Goal: Task Accomplishment & Management: Complete application form

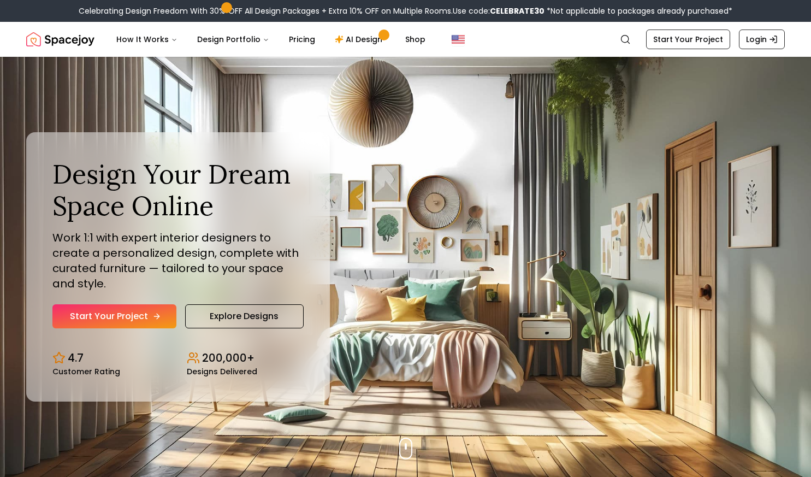
click at [138, 319] on link "Start Your Project" at bounding box center [114, 316] width 124 height 24
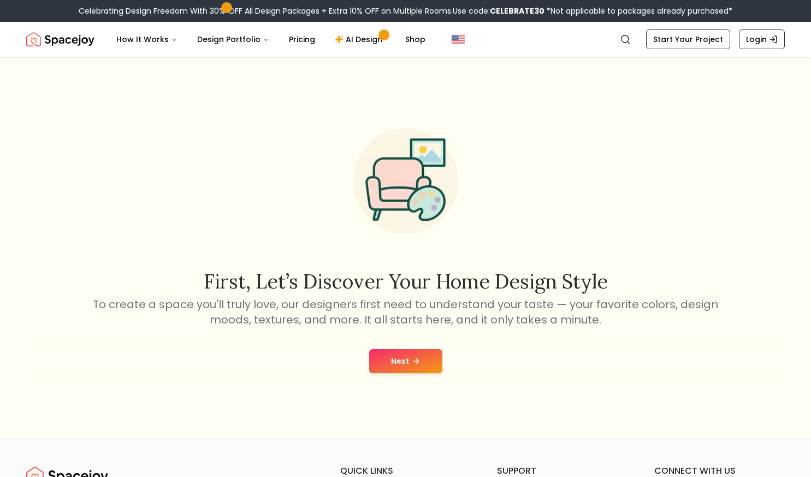
click at [424, 360] on button "Next" at bounding box center [405, 361] width 73 height 24
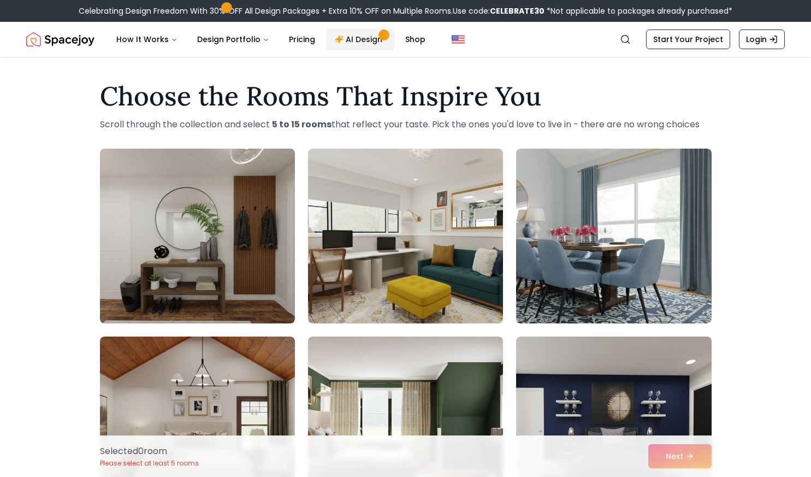
click at [357, 39] on link "AI Design" at bounding box center [360, 39] width 68 height 22
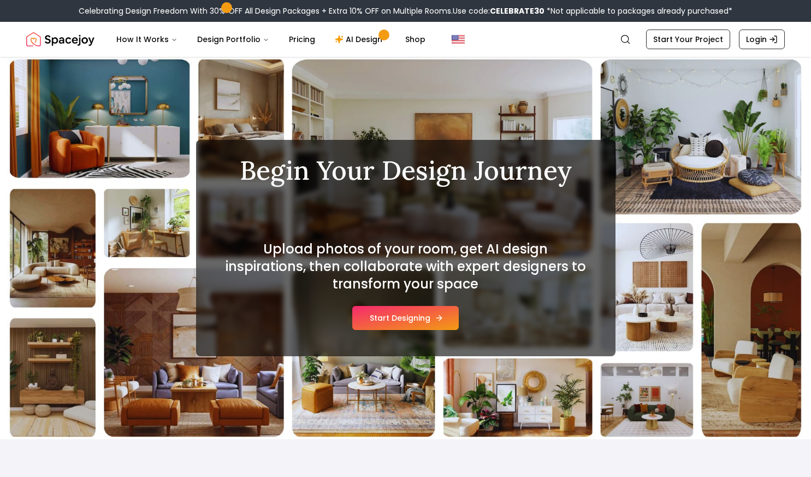
click at [407, 322] on button "Start Designing" at bounding box center [405, 318] width 106 height 24
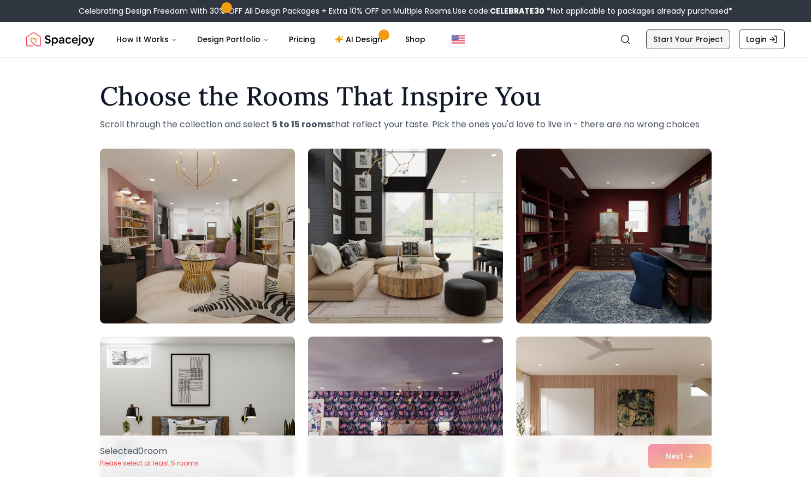
click at [720, 37] on link "Start Your Project" at bounding box center [688, 39] width 84 height 20
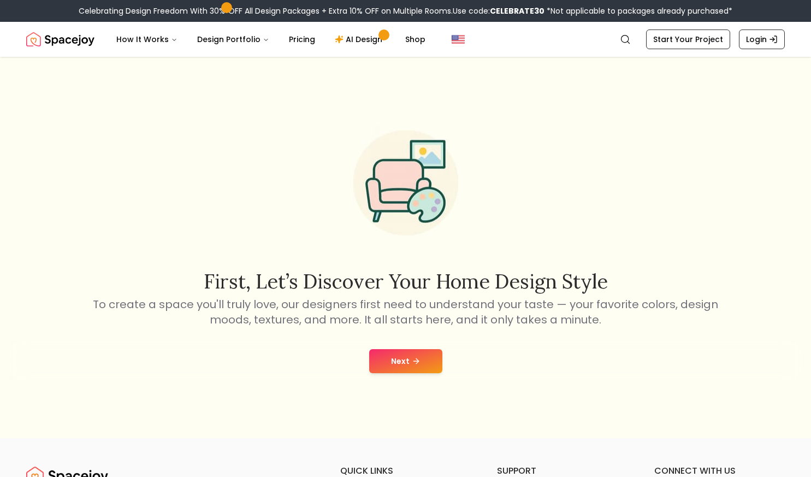
click at [392, 358] on button "Next" at bounding box center [405, 361] width 73 height 24
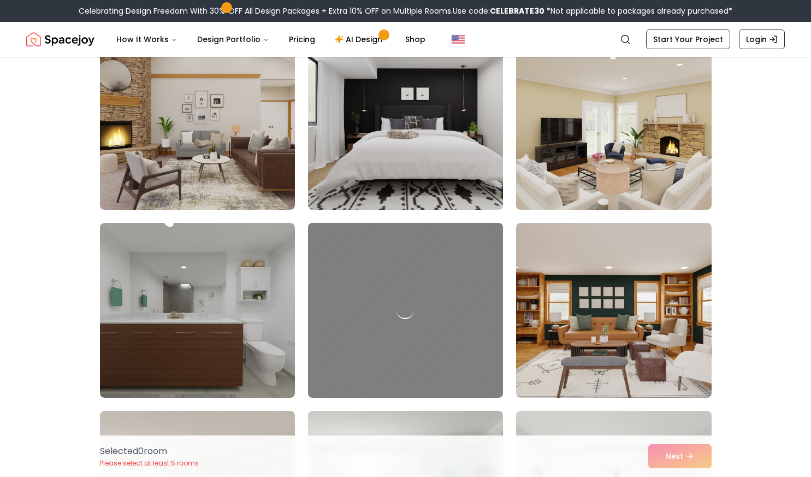
scroll to position [447, 0]
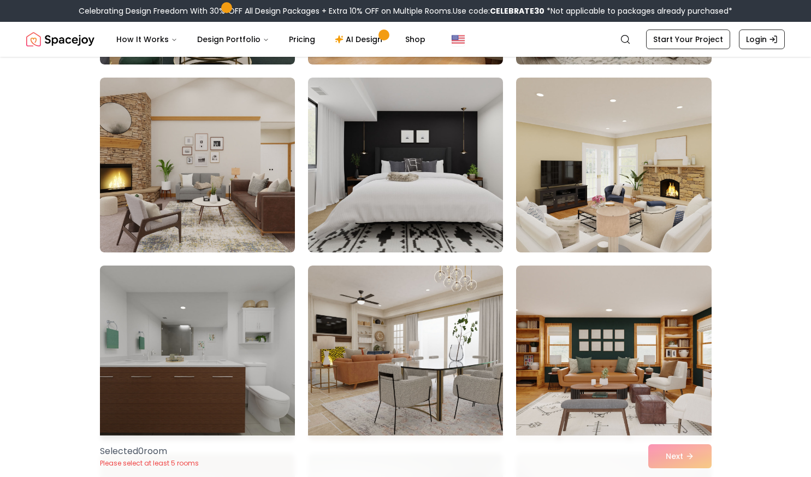
click at [241, 330] on img at bounding box center [197, 352] width 205 height 183
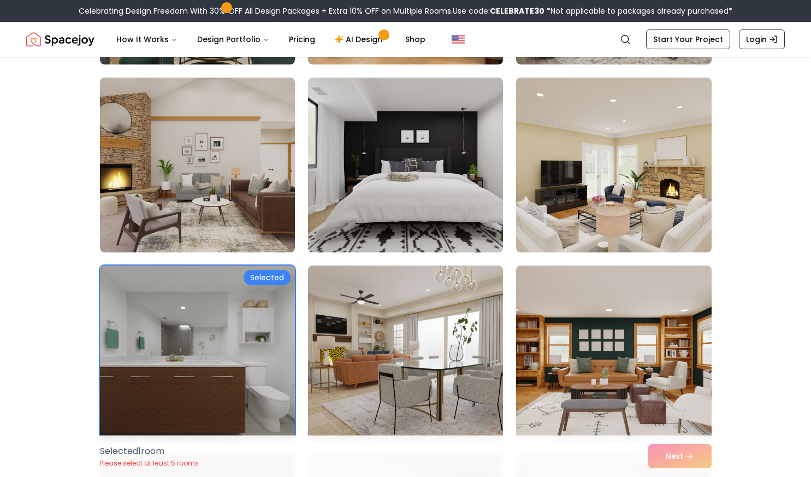
click at [241, 330] on img at bounding box center [197, 352] width 205 height 183
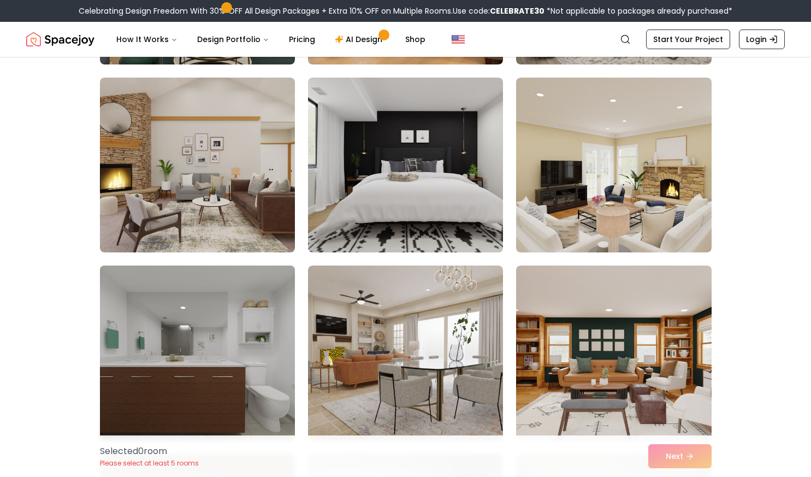
click at [241, 330] on img at bounding box center [197, 352] width 205 height 183
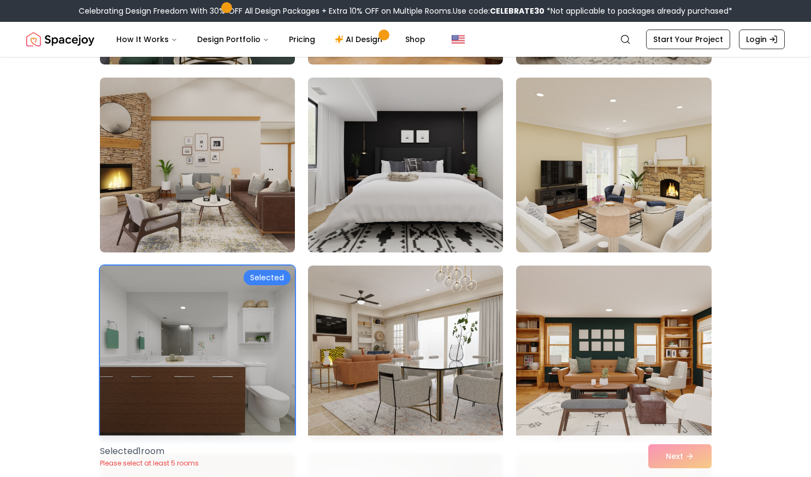
click at [241, 330] on img at bounding box center [197, 352] width 205 height 183
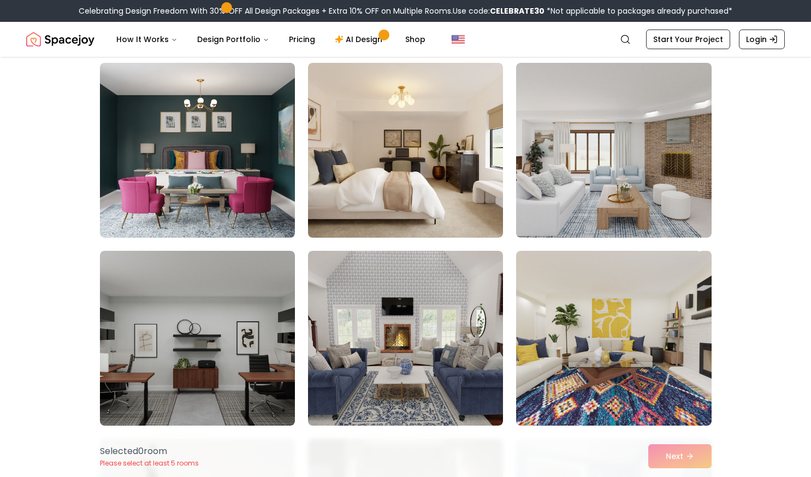
scroll to position [1465, 0]
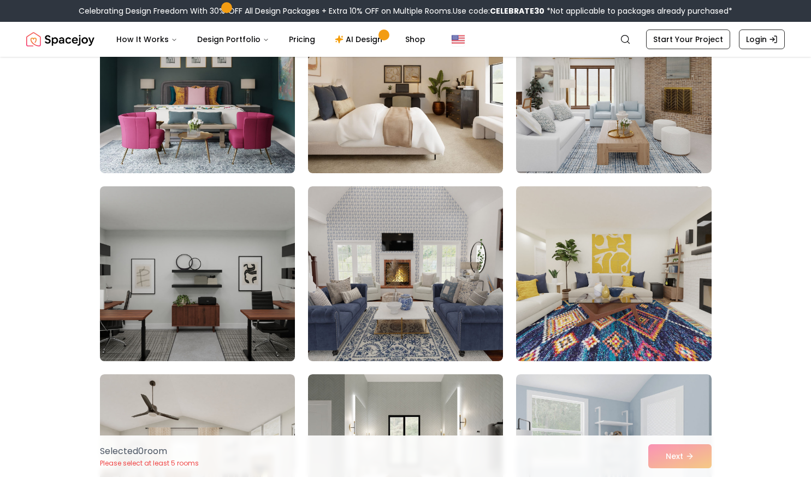
click at [219, 273] on img at bounding box center [197, 273] width 205 height 183
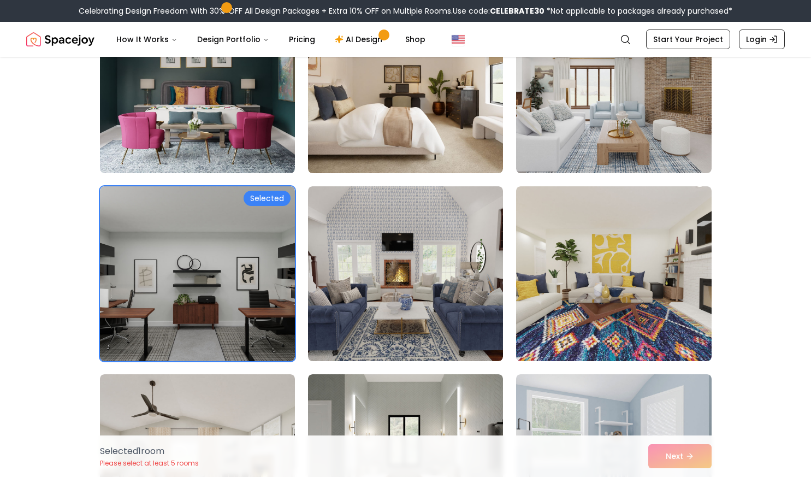
click at [685, 456] on div "Selected 1 room Please select at least 5 rooms Next" at bounding box center [405, 455] width 629 height 41
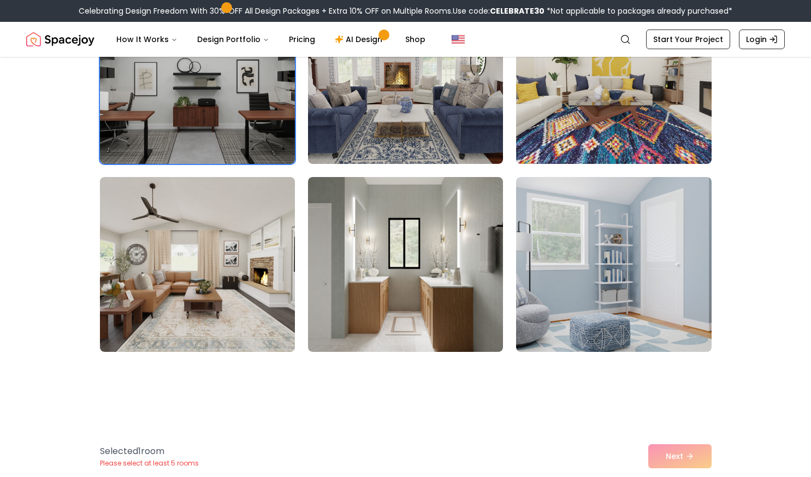
scroll to position [1692, 0]
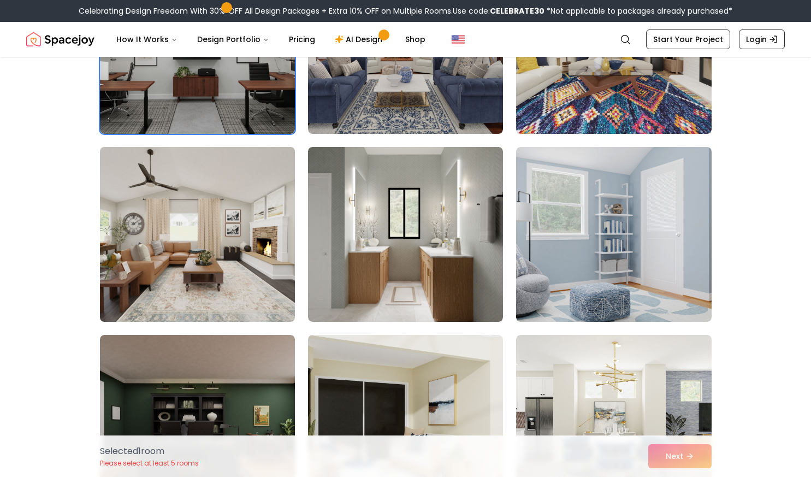
click at [208, 261] on img at bounding box center [197, 233] width 205 height 183
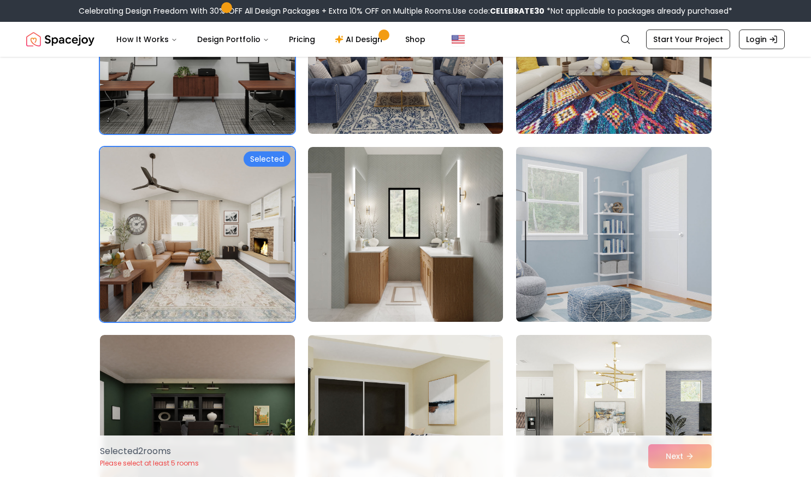
click at [626, 227] on img at bounding box center [613, 233] width 205 height 183
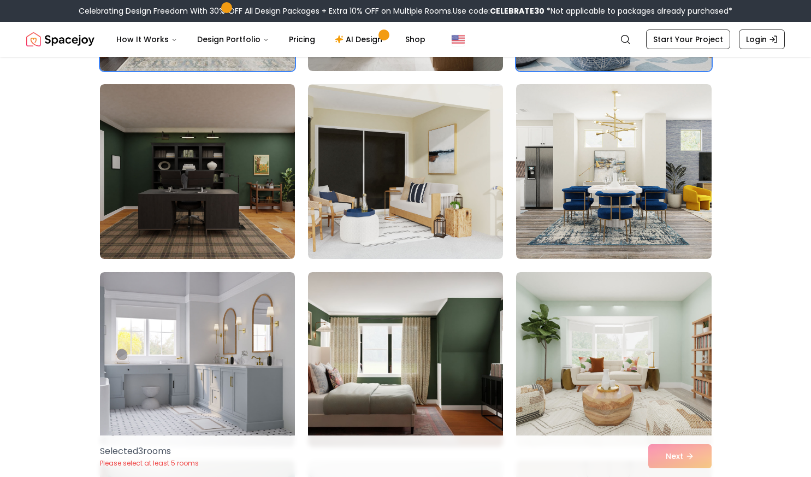
scroll to position [1950, 0]
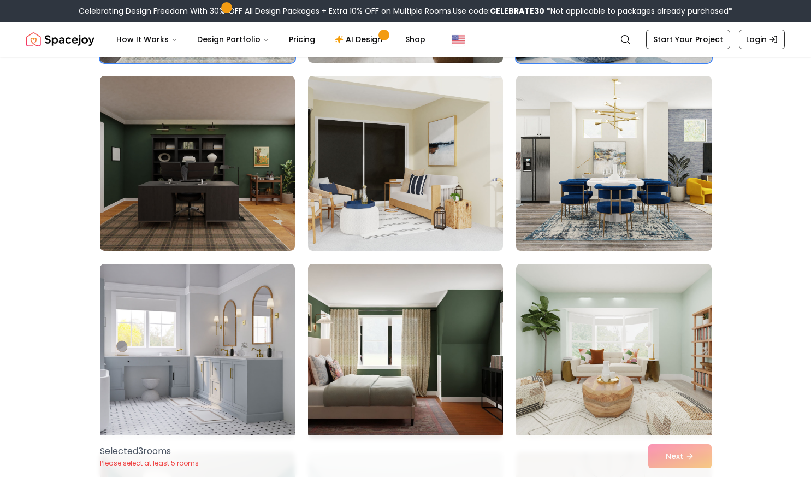
click at [620, 187] on img at bounding box center [613, 163] width 205 height 183
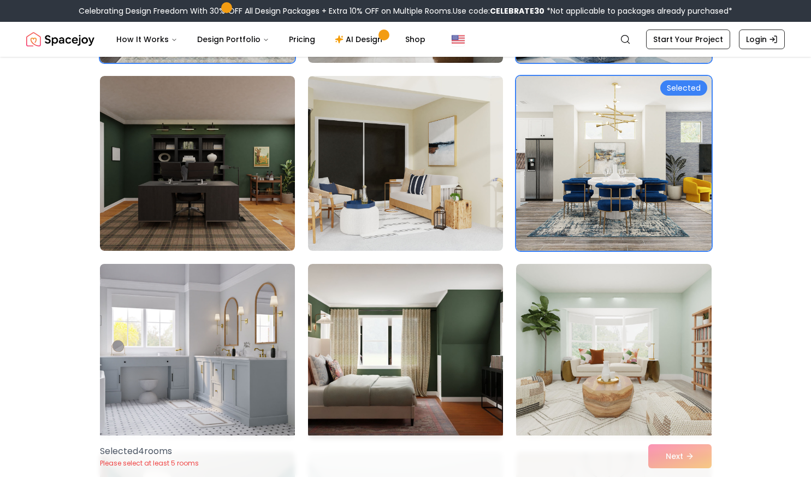
click at [192, 341] on img at bounding box center [197, 350] width 205 height 183
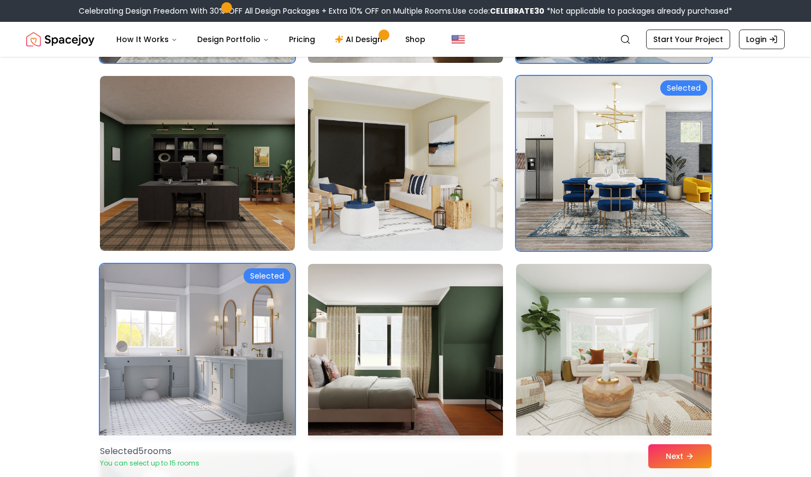
click at [418, 374] on img at bounding box center [405, 350] width 205 height 183
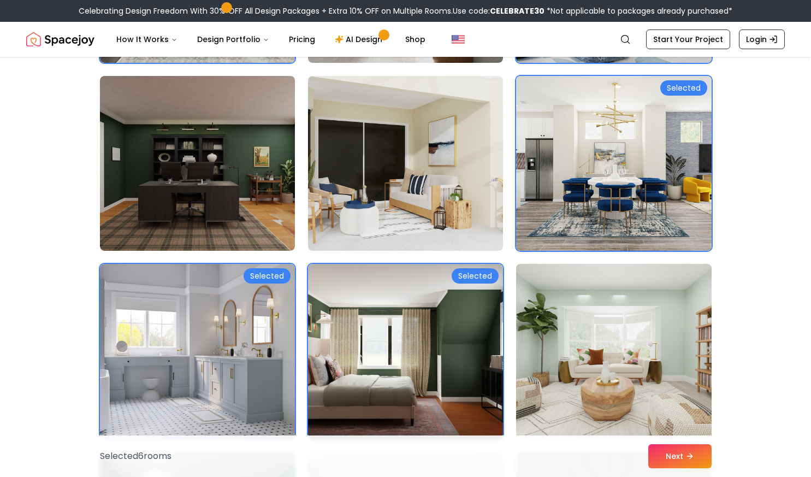
click at [614, 358] on img at bounding box center [613, 350] width 205 height 183
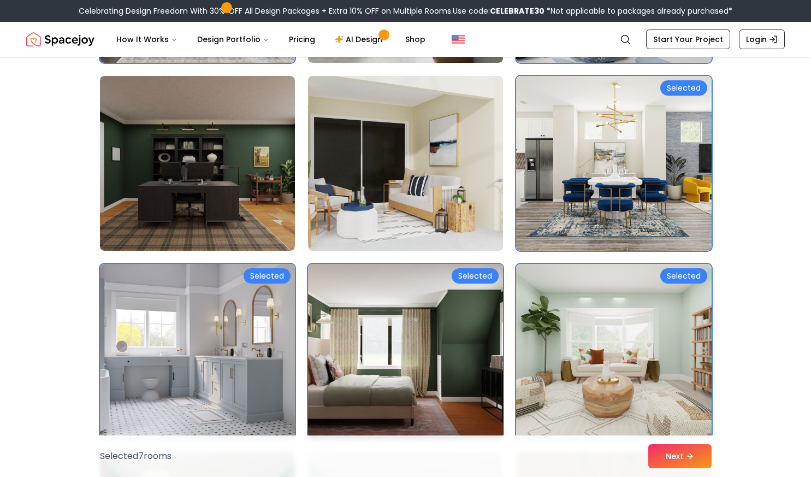
click at [380, 175] on img at bounding box center [405, 163] width 205 height 183
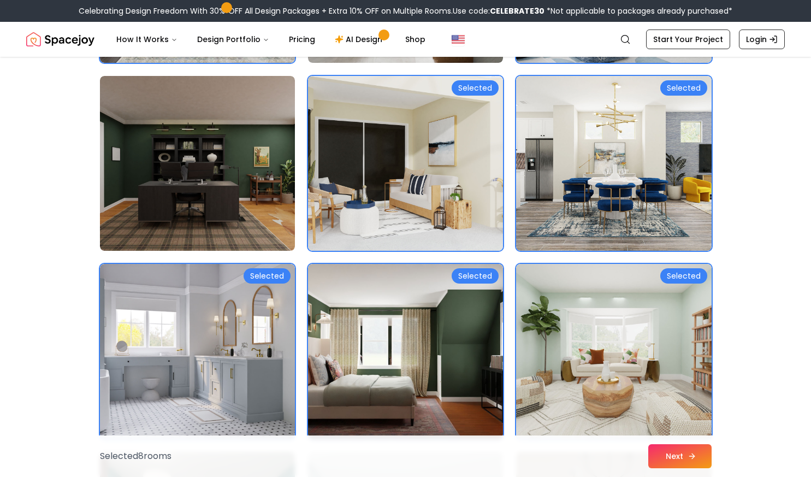
click at [674, 460] on button "Next" at bounding box center [679, 456] width 63 height 24
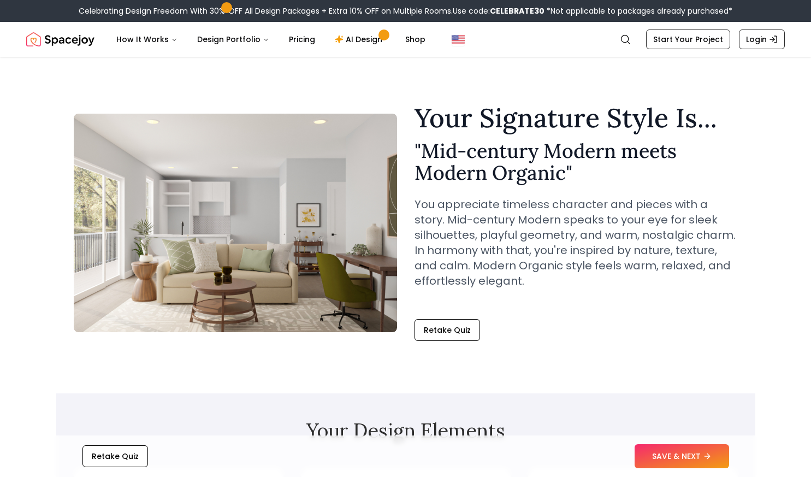
click at [674, 460] on button "SAVE & NEXT" at bounding box center [681, 456] width 94 height 24
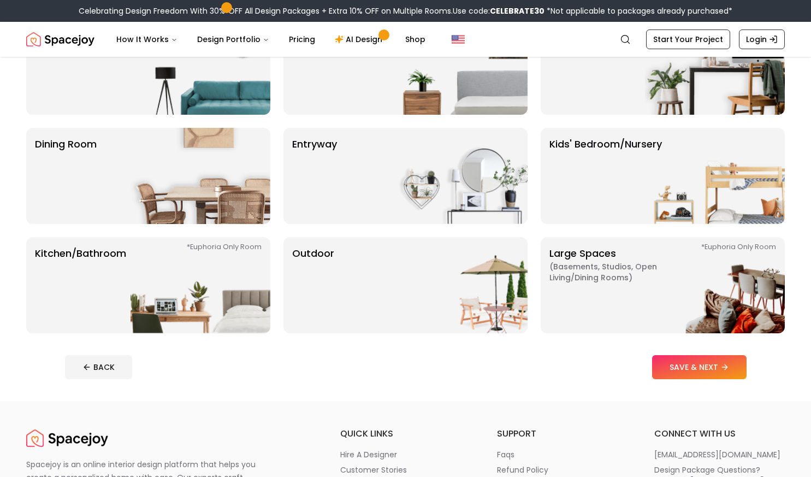
scroll to position [139, 0]
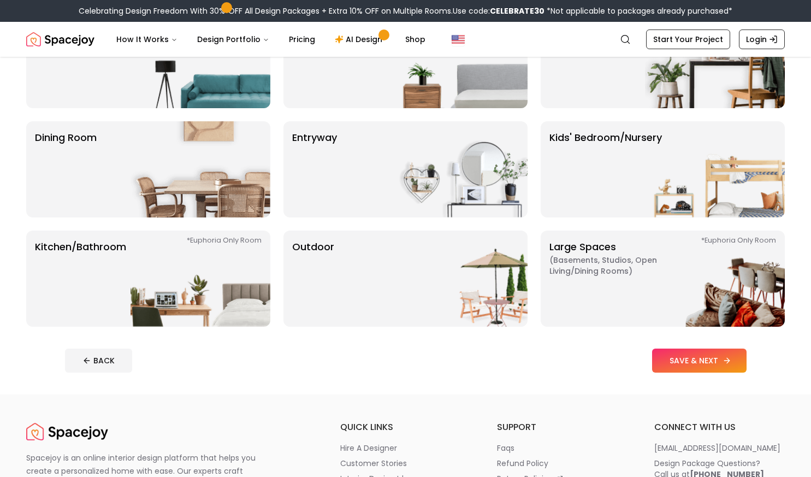
click at [695, 363] on button "SAVE & NEXT" at bounding box center [699, 360] width 94 height 24
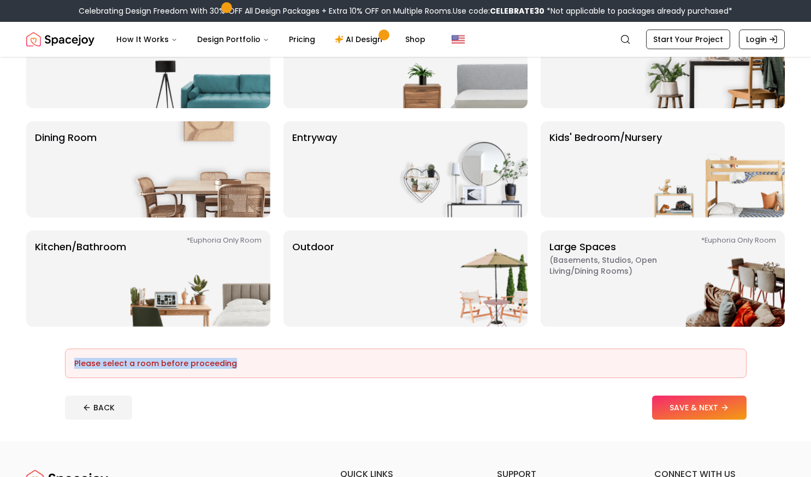
drag, startPoint x: 695, startPoint y: 363, endPoint x: 818, endPoint y: 231, distance: 180.4
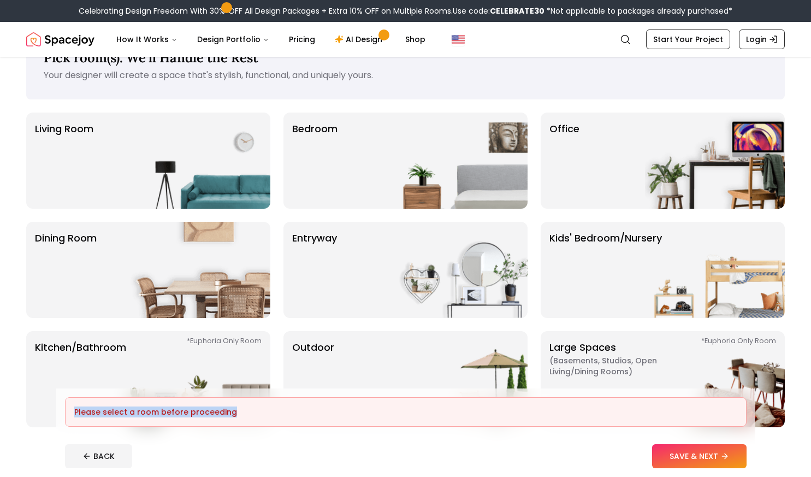
scroll to position [0, 0]
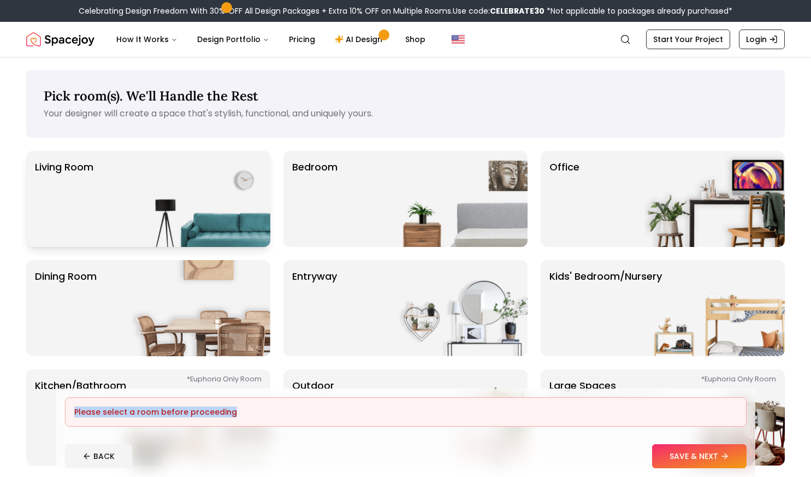
click at [160, 194] on img at bounding box center [200, 199] width 140 height 96
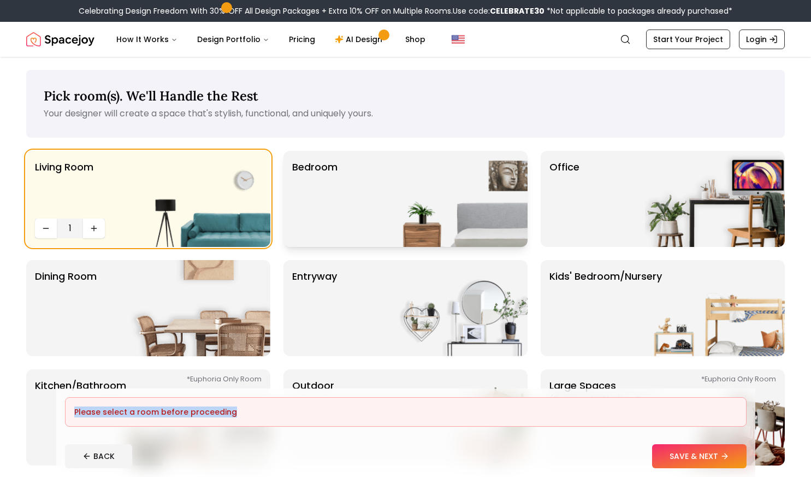
click at [379, 187] on div "Bedroom" at bounding box center [405, 199] width 244 height 96
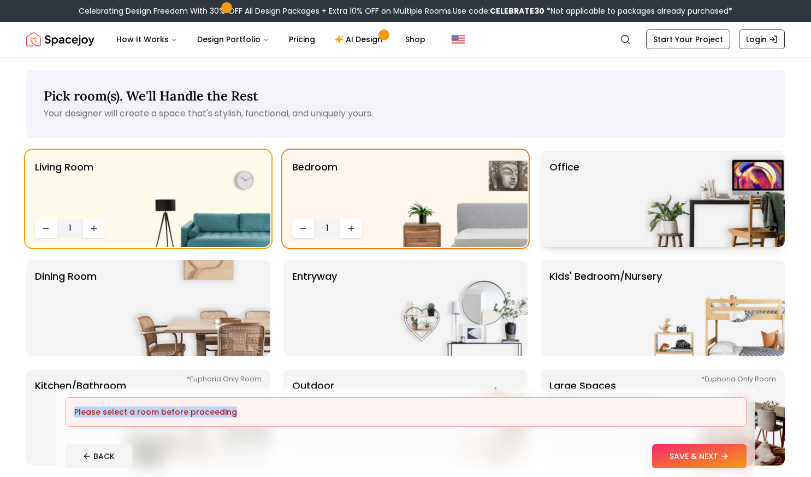
click at [571, 174] on p "Office" at bounding box center [564, 198] width 30 height 79
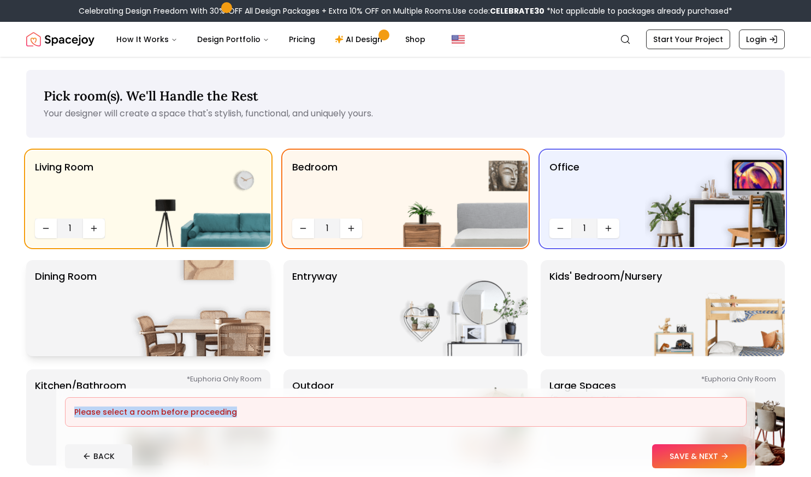
click at [139, 314] on img at bounding box center [200, 308] width 140 height 96
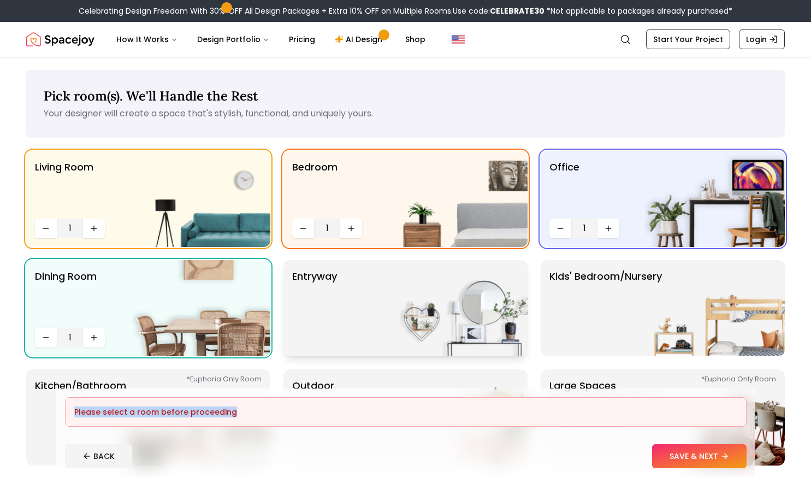
click at [343, 302] on div "entryway" at bounding box center [405, 308] width 244 height 96
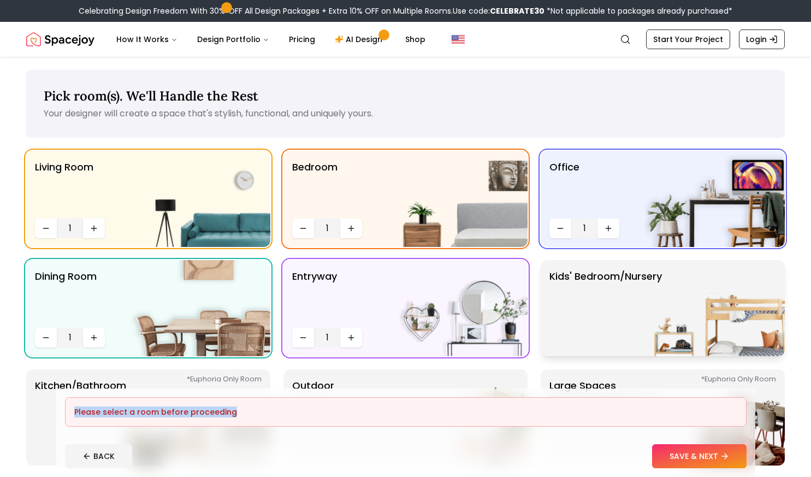
click at [592, 283] on p "Kids' Bedroom/Nursery" at bounding box center [605, 308] width 112 height 79
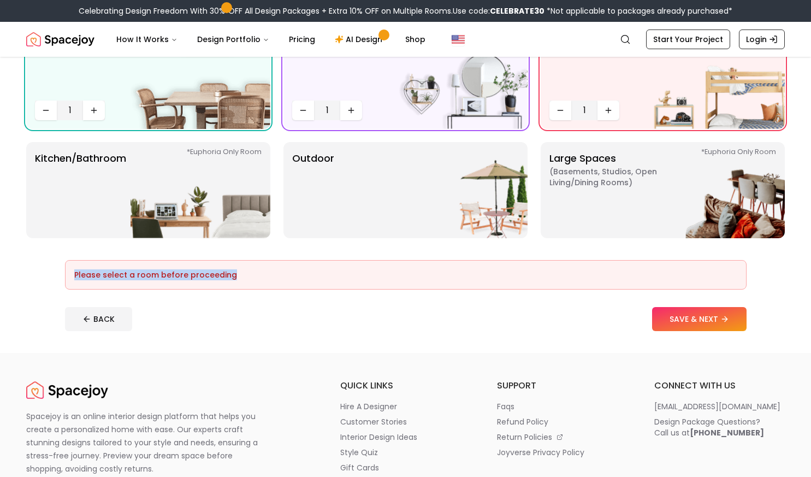
scroll to position [226, 0]
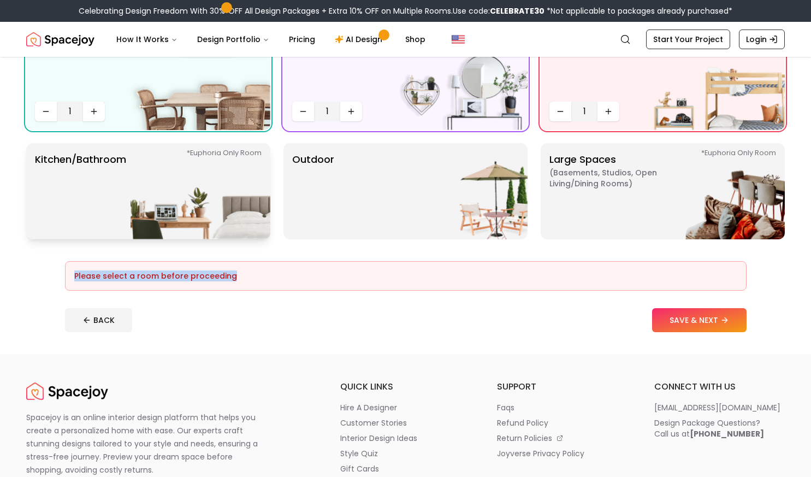
click at [241, 206] on img at bounding box center [200, 191] width 140 height 96
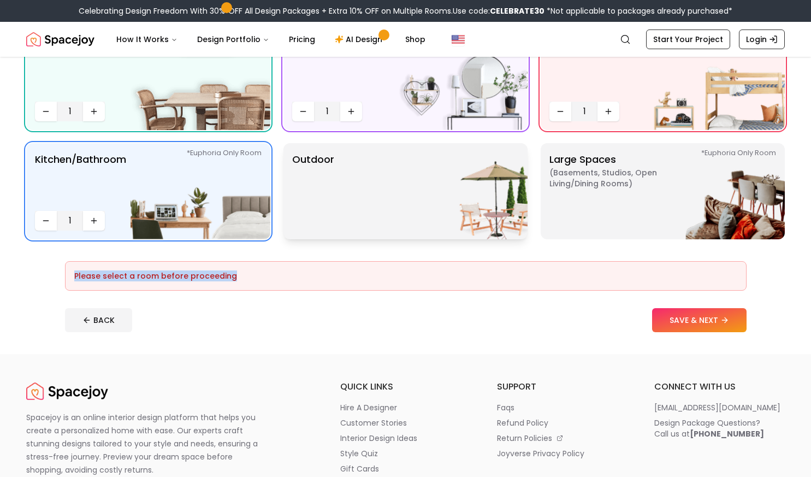
click at [340, 203] on div "Outdoor" at bounding box center [405, 191] width 244 height 96
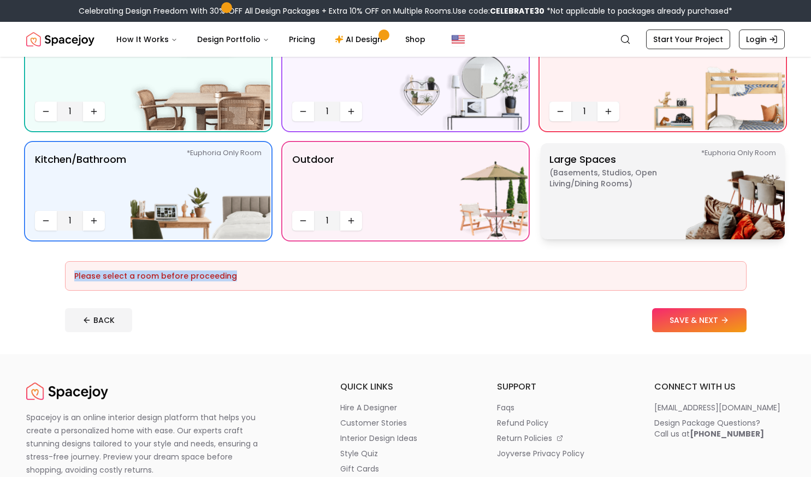
click at [549, 189] on p "Large Spaces ( Basements, Studios, Open living/dining rooms ) *Euphoria Only Ro…" at bounding box center [617, 191] width 136 height 79
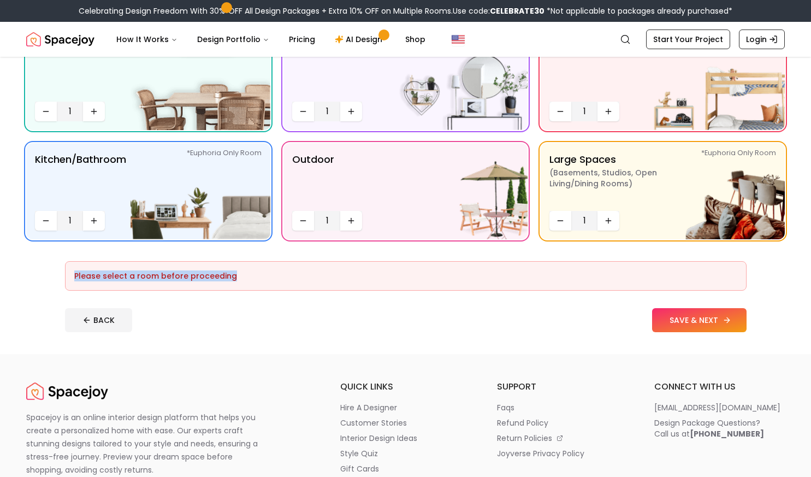
click at [679, 331] on button "SAVE & NEXT" at bounding box center [699, 320] width 94 height 24
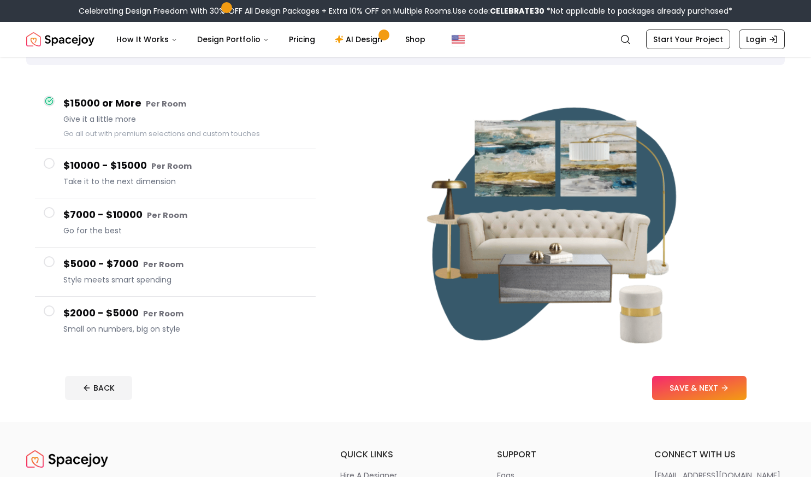
scroll to position [74, 0]
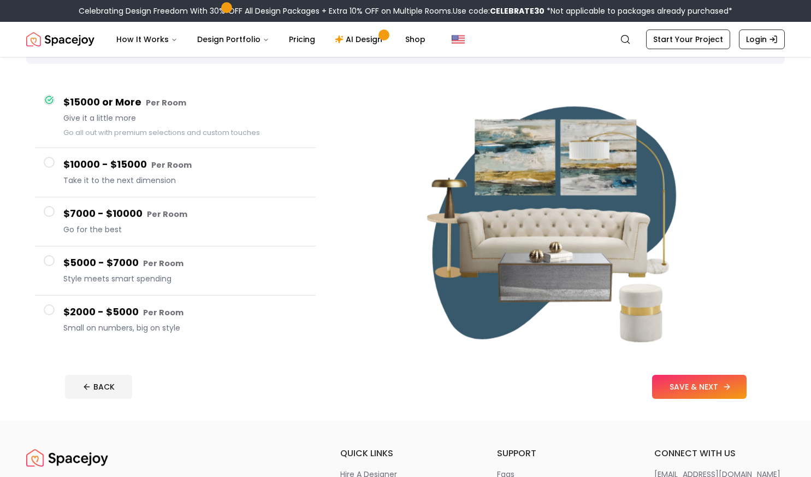
click at [688, 384] on button "SAVE & NEXT" at bounding box center [699, 386] width 94 height 24
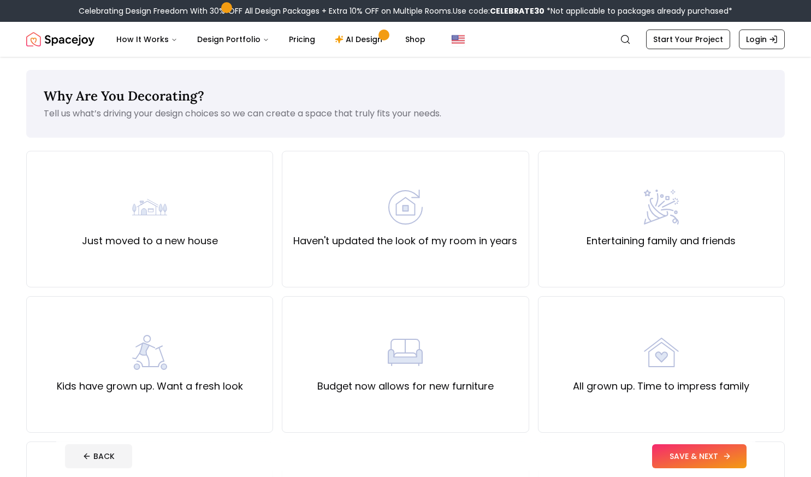
click at [691, 452] on button "SAVE & NEXT" at bounding box center [699, 456] width 94 height 24
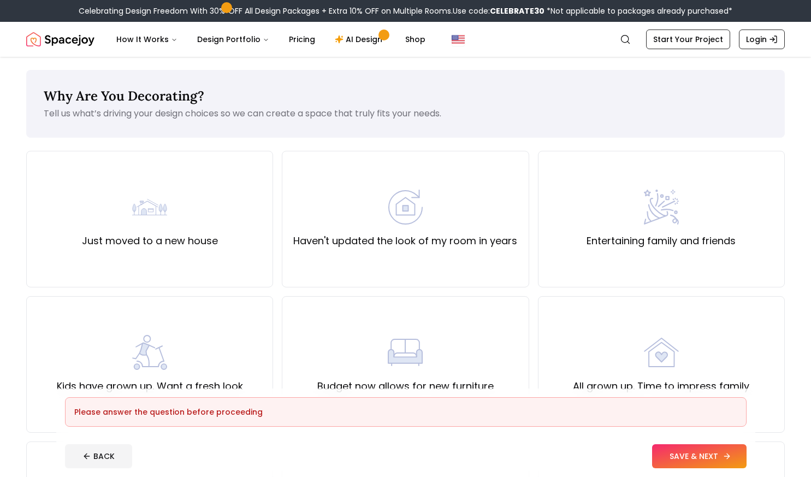
click at [691, 452] on button "SAVE & NEXT" at bounding box center [699, 456] width 94 height 24
